Goal: Transaction & Acquisition: Purchase product/service

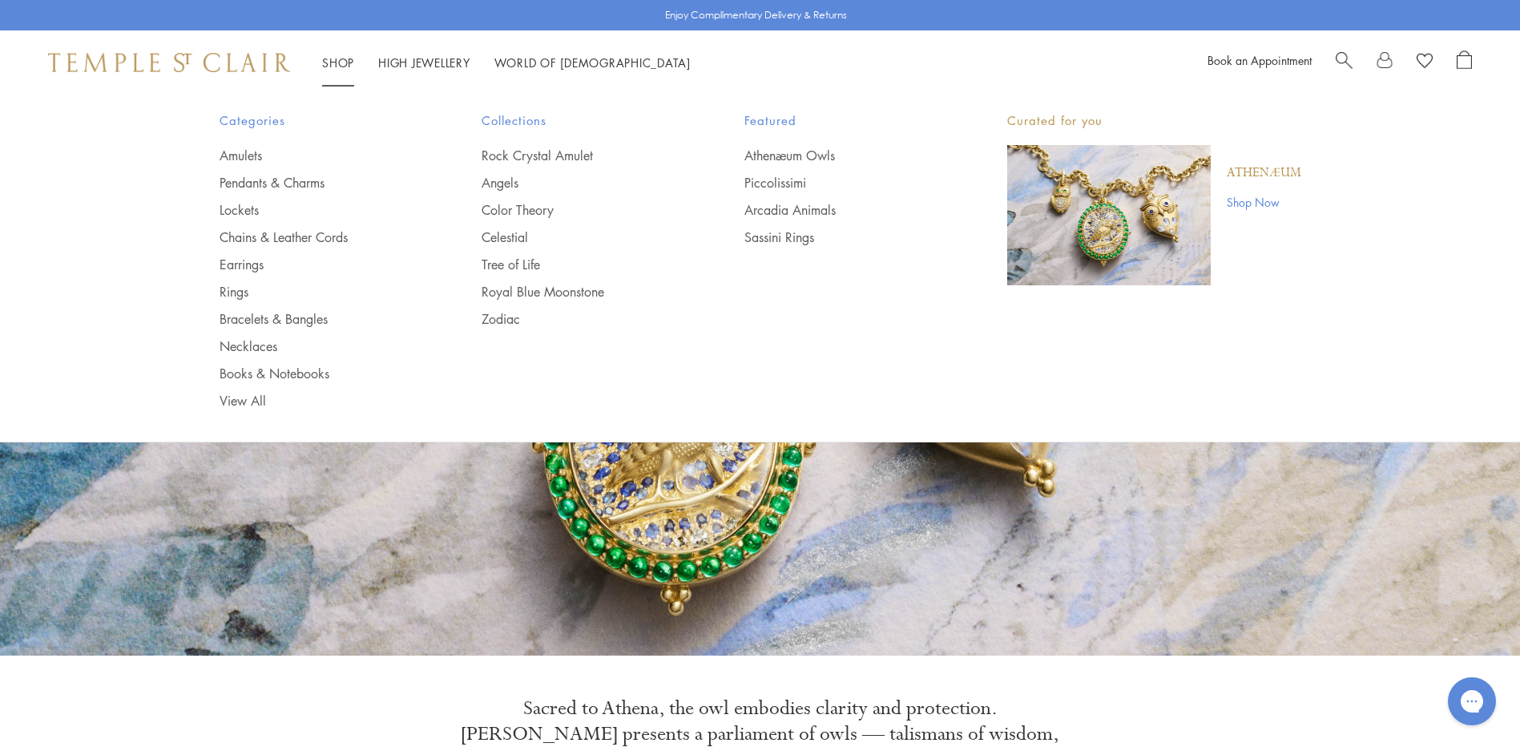
click at [333, 58] on link "Shop Shop" at bounding box center [338, 62] width 32 height 16
click at [241, 287] on link "Rings" at bounding box center [319, 292] width 199 height 18
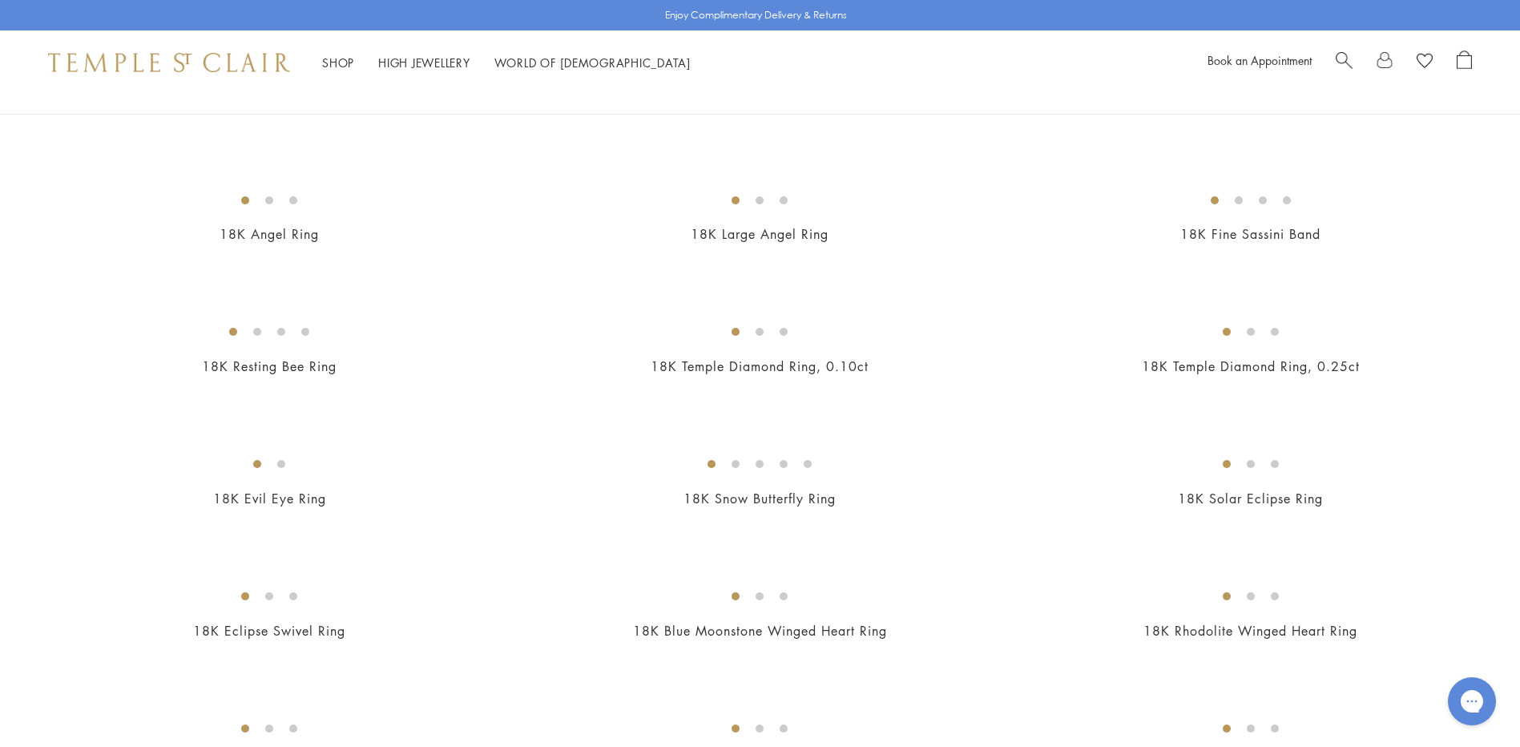
click at [0, 0] on img at bounding box center [0, 0] width 0 height 0
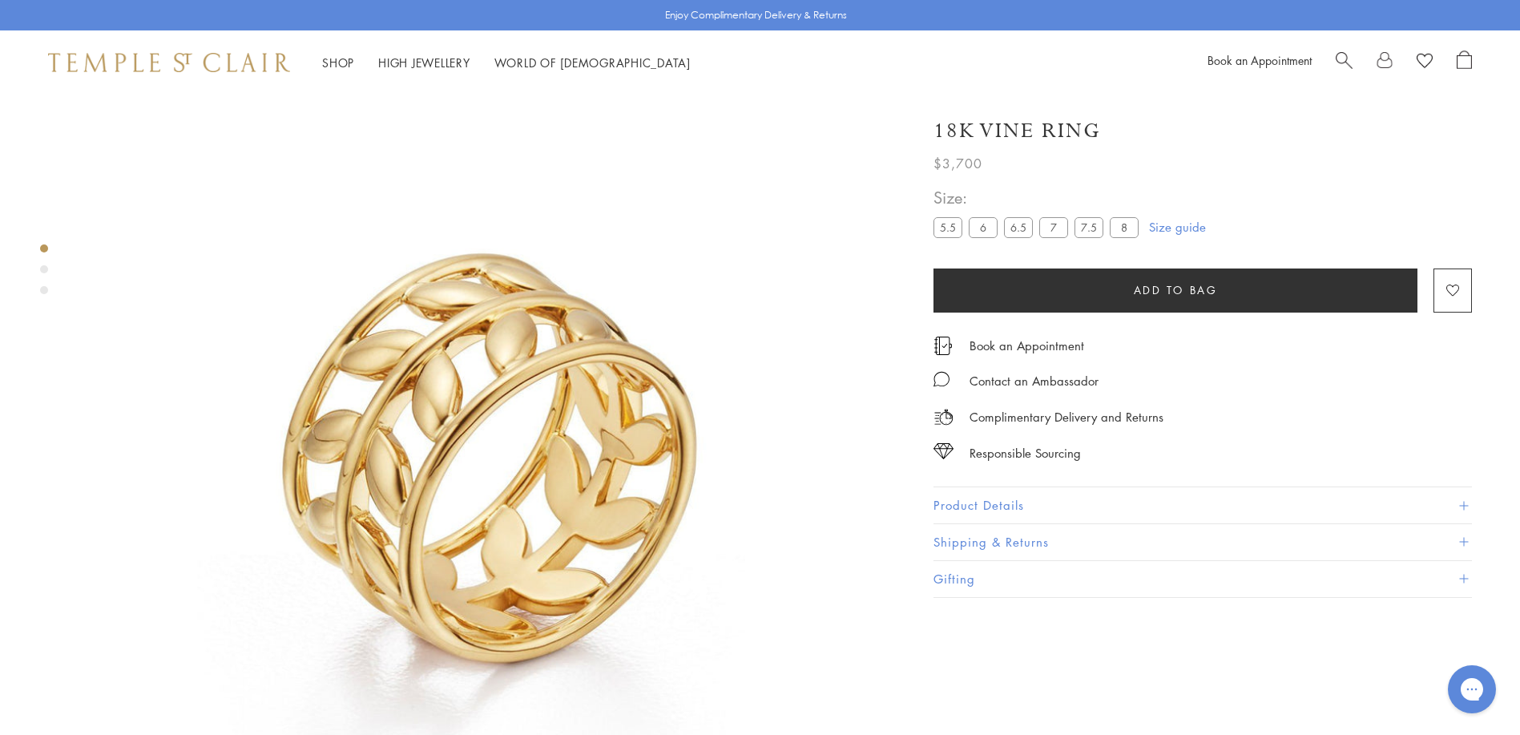
click at [1124, 229] on label "8" at bounding box center [1124, 227] width 29 height 20
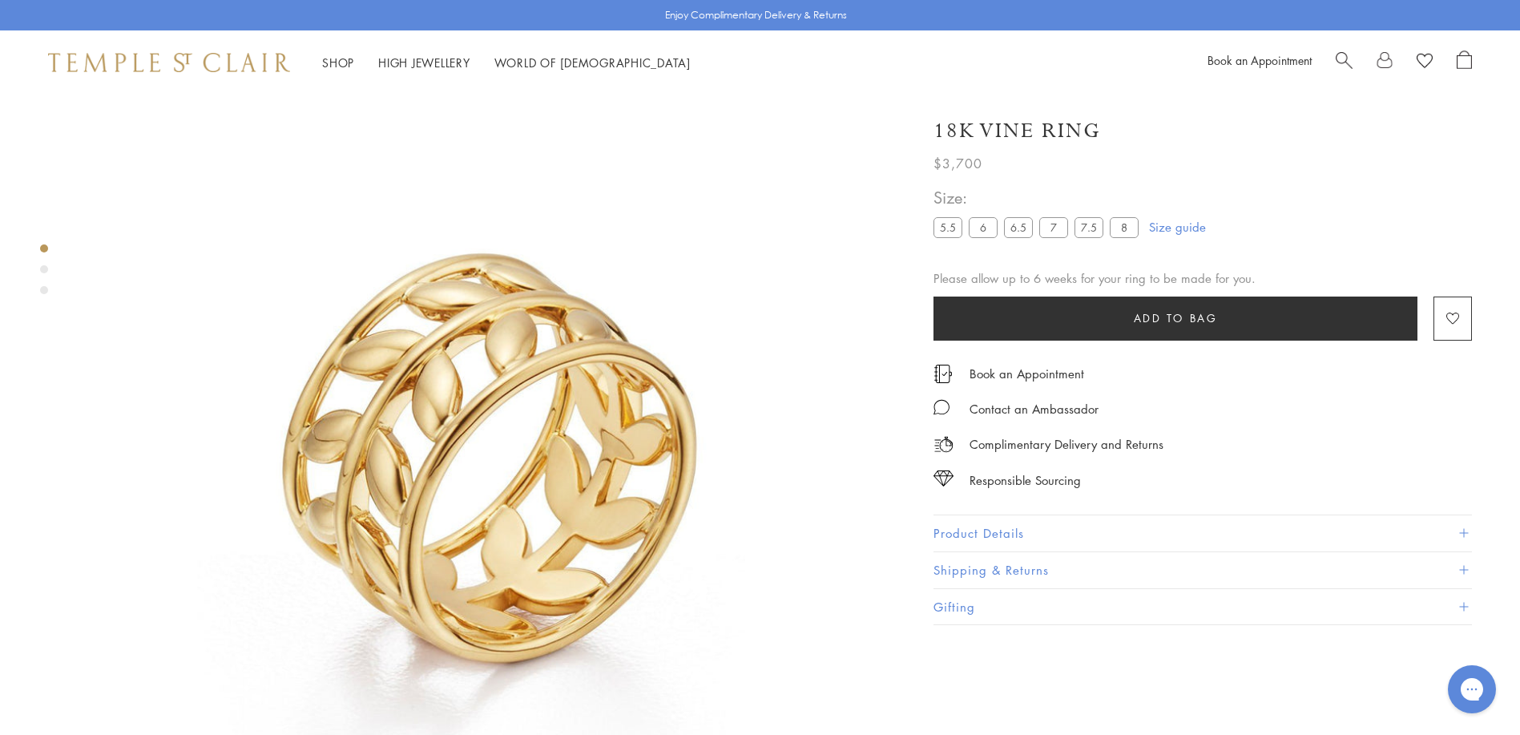
click at [987, 533] on button "Product Details" at bounding box center [1203, 533] width 539 height 36
